Goal: Task Accomplishment & Management: Use online tool/utility

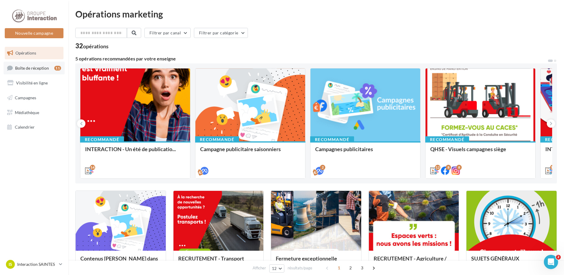
click at [45, 70] on span "Boîte de réception" at bounding box center [32, 67] width 34 height 5
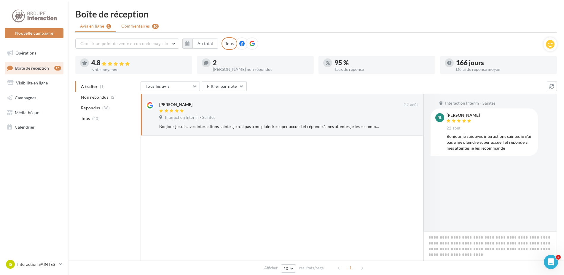
click at [139, 27] on span "Commentaires" at bounding box center [135, 26] width 28 height 6
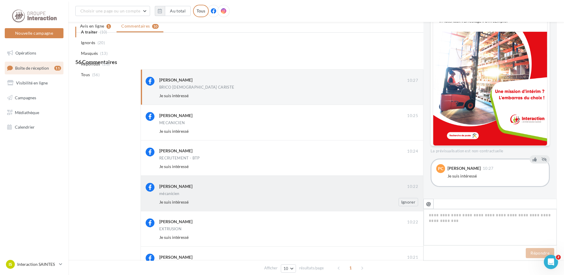
scroll to position [255, 0]
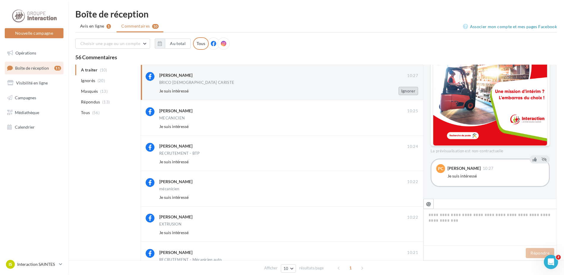
click at [407, 90] on button "Ignorer" at bounding box center [408, 91] width 20 height 8
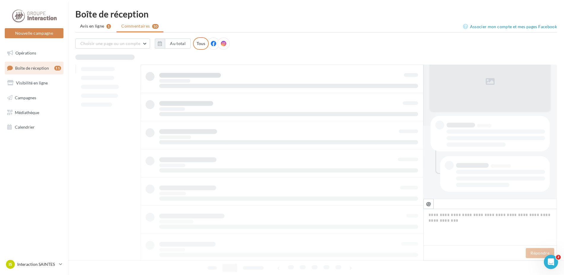
scroll to position [73, 0]
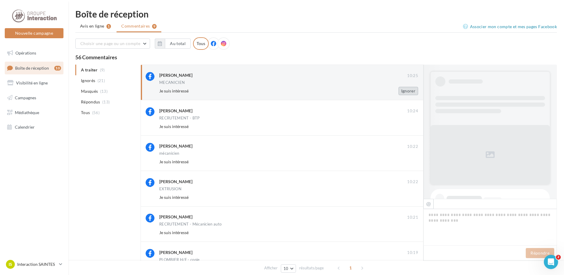
click at [411, 92] on button "Ignorer" at bounding box center [408, 91] width 20 height 8
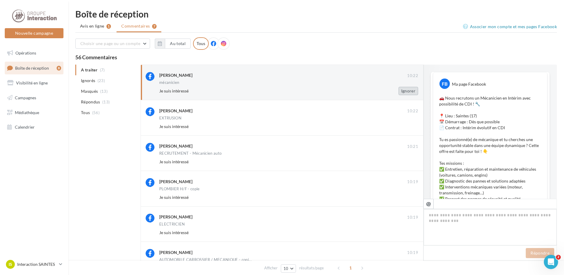
scroll to position [94, 0]
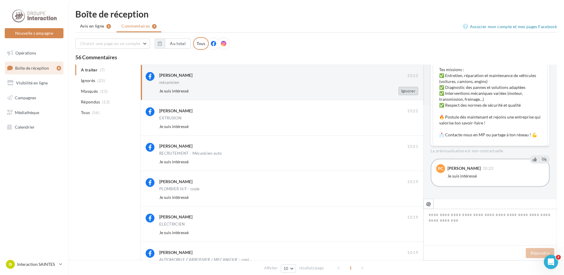
click at [407, 93] on button "Ignorer" at bounding box center [408, 91] width 20 height 8
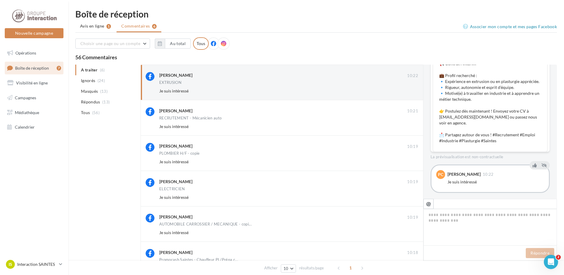
click at [407, 93] on button "Ignorer" at bounding box center [408, 91] width 20 height 8
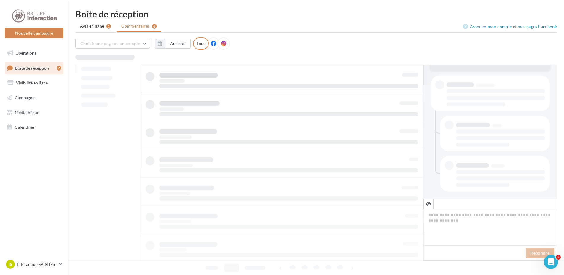
scroll to position [114, 0]
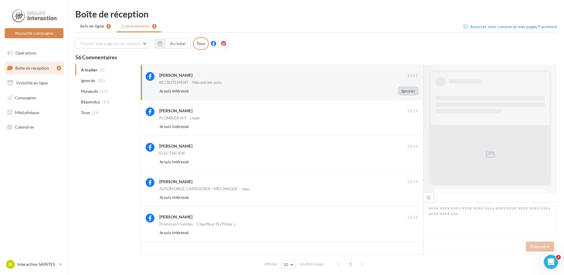
click at [410, 89] on button "Ignorer" at bounding box center [408, 91] width 20 height 8
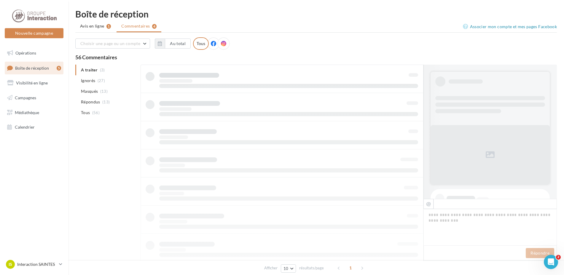
click at [410, 89] on div at bounding box center [282, 206] width 283 height 282
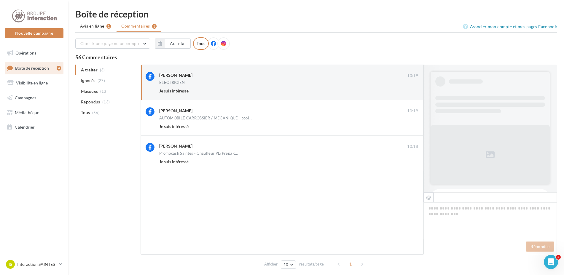
click at [410, 89] on button "Ignorer" at bounding box center [408, 91] width 20 height 8
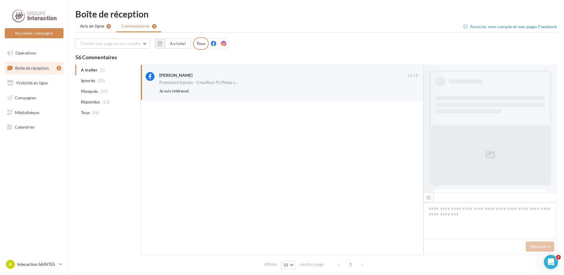
scroll to position [112, 0]
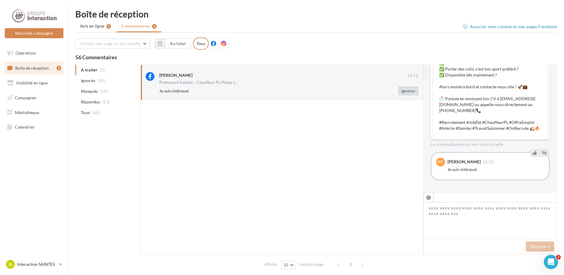
click at [408, 91] on button "Ignorer" at bounding box center [408, 91] width 20 height 8
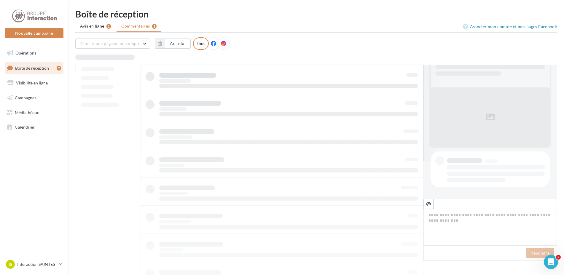
scroll to position [38, 0]
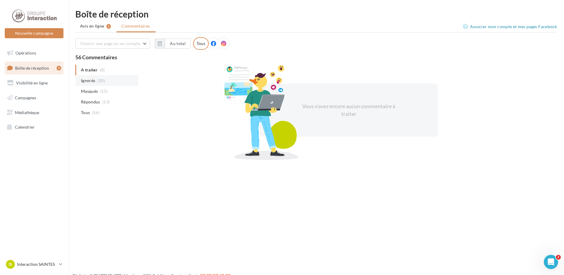
click at [97, 82] on li "Ignorés (30)" at bounding box center [106, 80] width 63 height 11
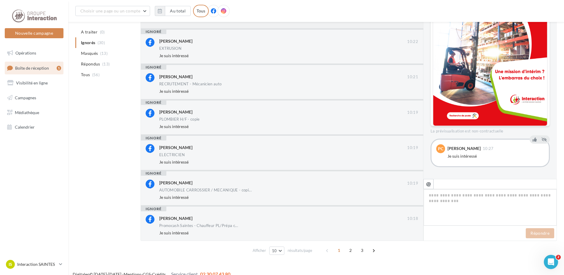
scroll to position [191, 0]
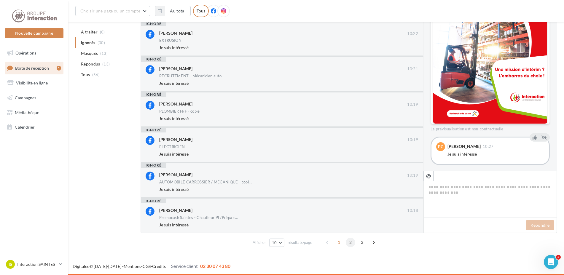
click at [350, 243] on span "2" at bounding box center [350, 242] width 9 height 9
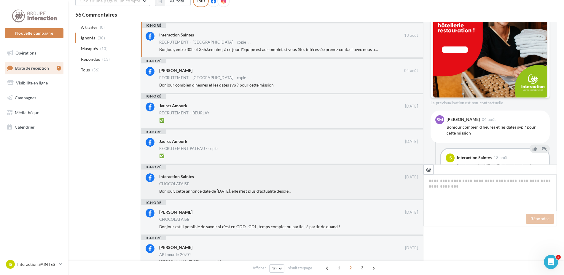
scroll to position [238, 0]
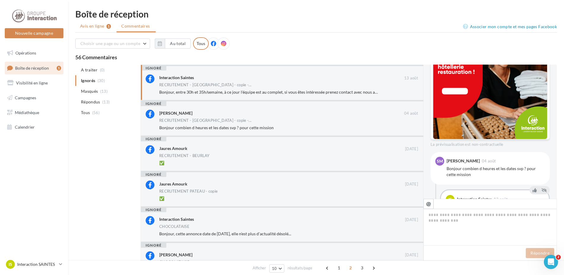
click at [104, 27] on li "Avis en ligne 1" at bounding box center [95, 26] width 40 height 11
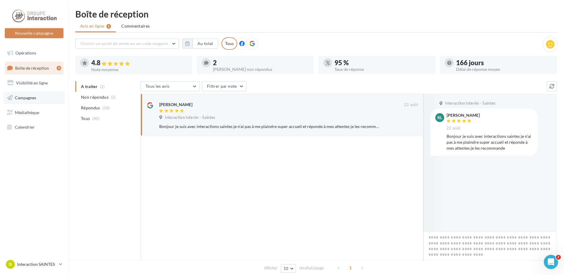
drag, startPoint x: 33, startPoint y: 99, endPoint x: 32, endPoint y: 93, distance: 6.3
click at [32, 99] on span "Campagnes" at bounding box center [25, 97] width 21 height 5
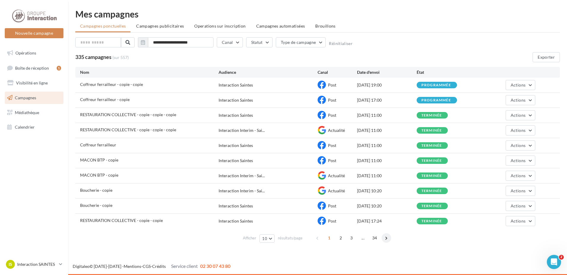
click at [388, 237] on span at bounding box center [386, 237] width 9 height 9
